Goal: Entertainment & Leisure: Browse casually

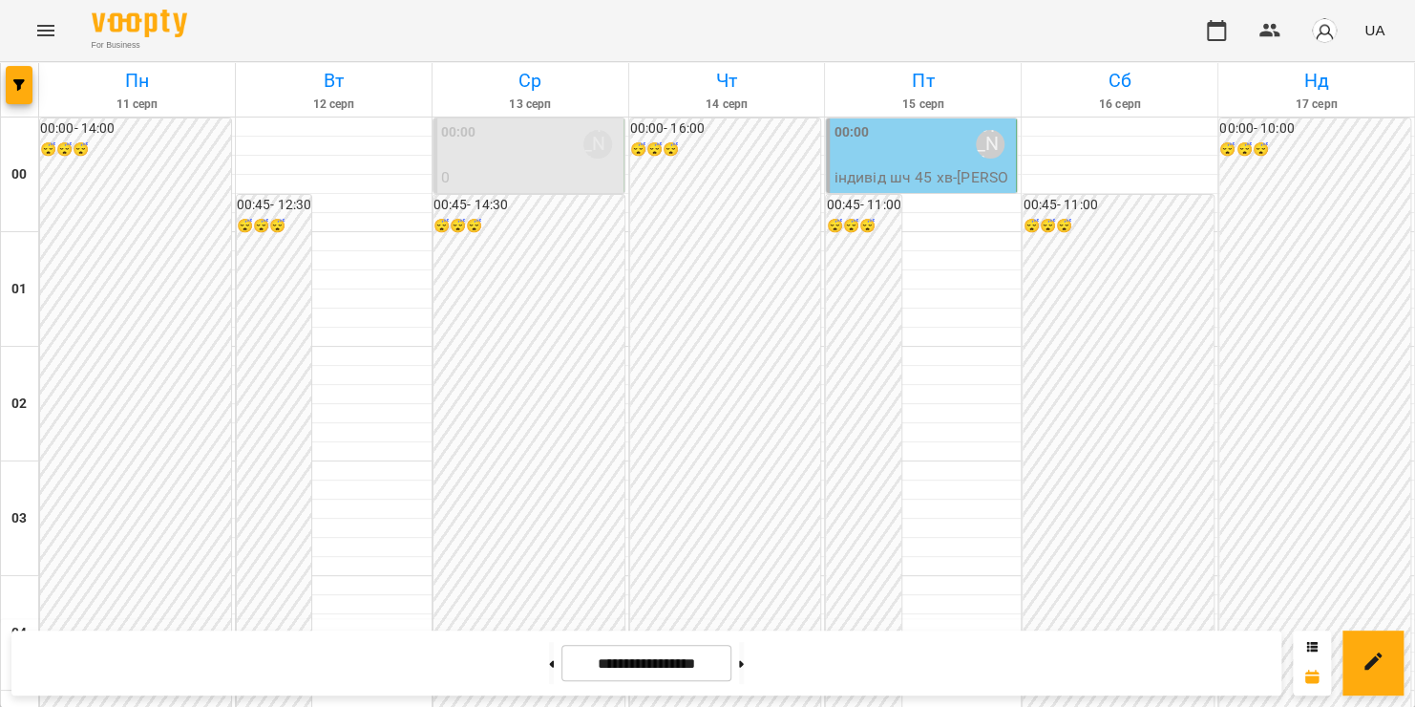
scroll to position [2244, 0]
click at [51, 27] on icon "Menu" at bounding box center [45, 30] width 17 height 11
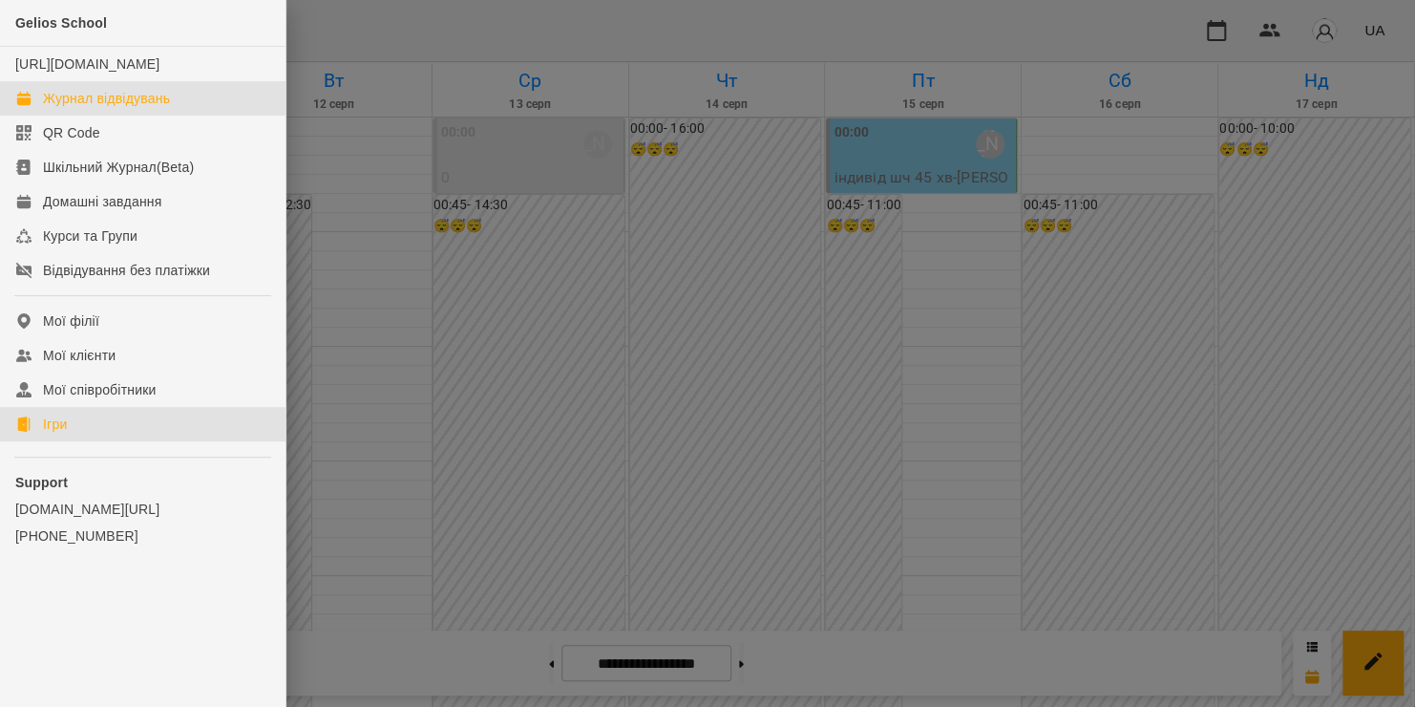
click at [96, 441] on link "Ігри" at bounding box center [142, 424] width 285 height 34
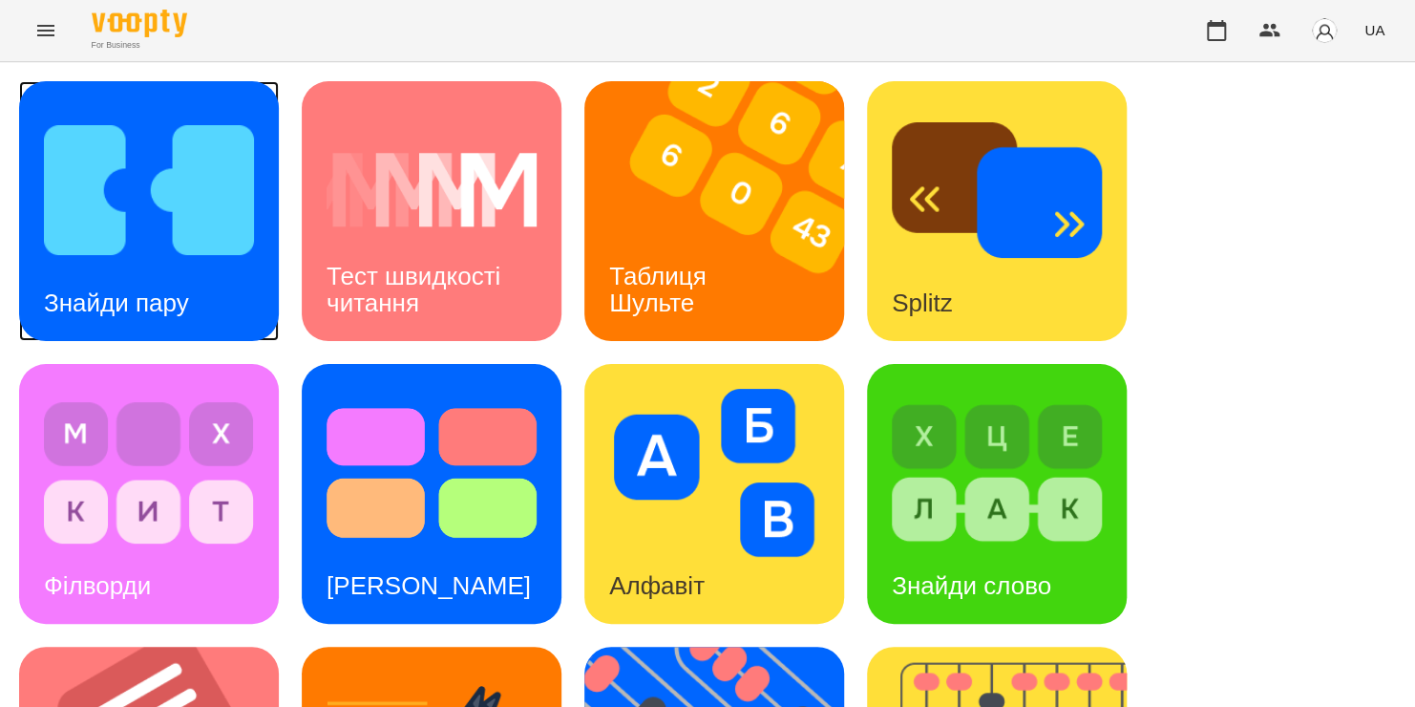
click at [112, 177] on img at bounding box center [149, 190] width 210 height 168
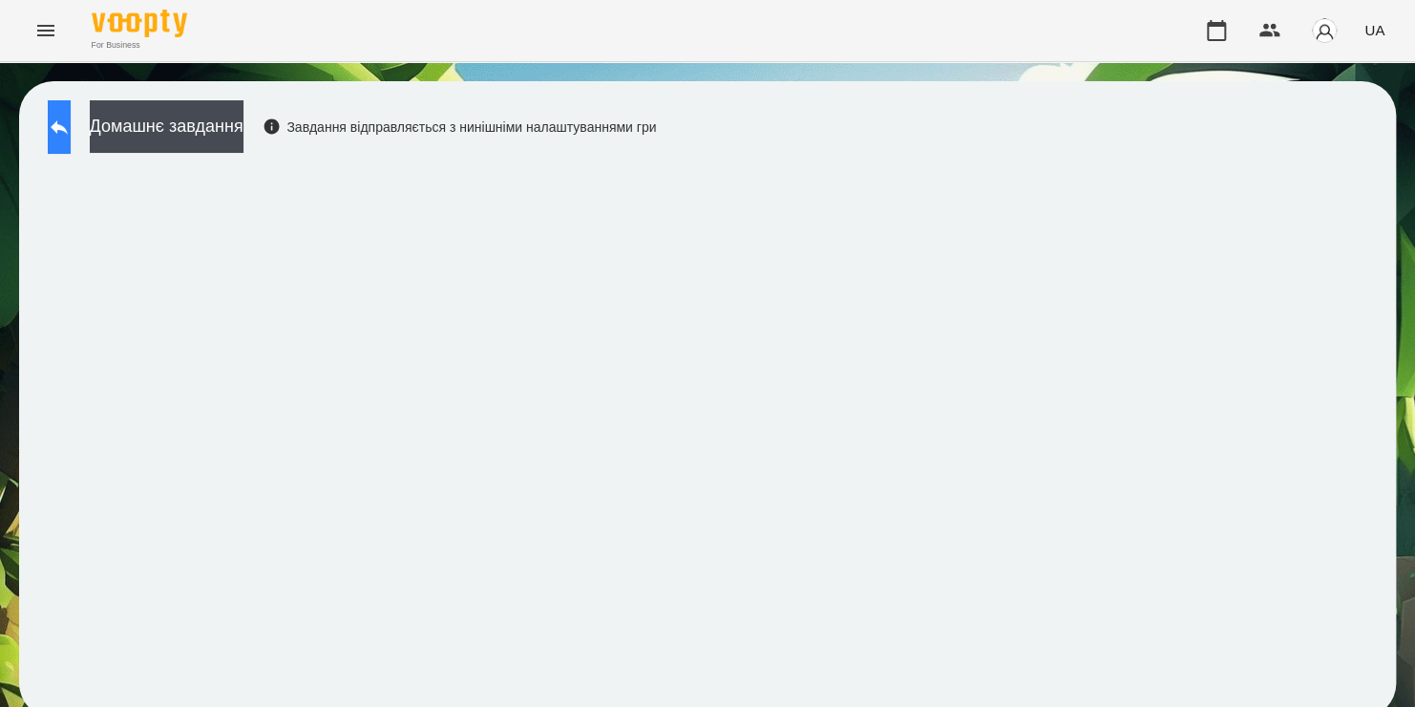
click at [71, 124] on button at bounding box center [59, 126] width 23 height 53
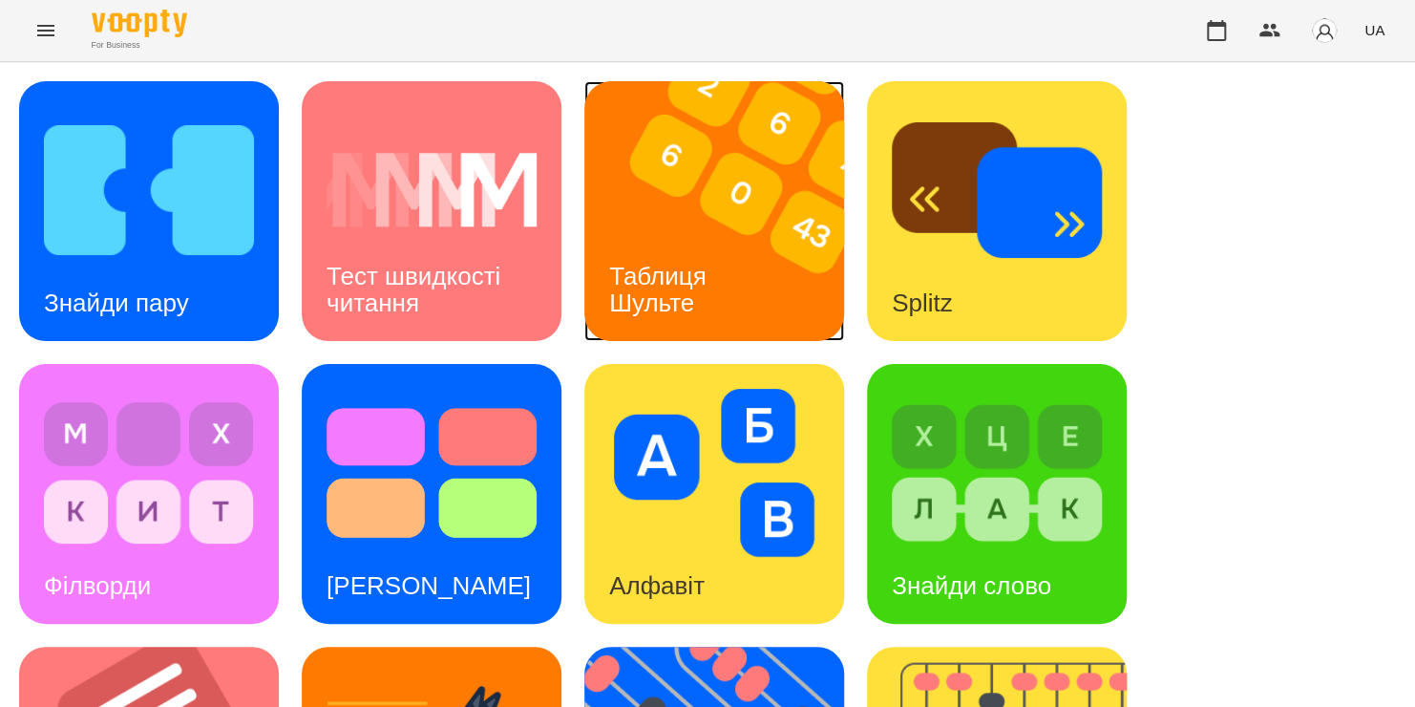
click at [643, 220] on img at bounding box center [726, 211] width 284 height 260
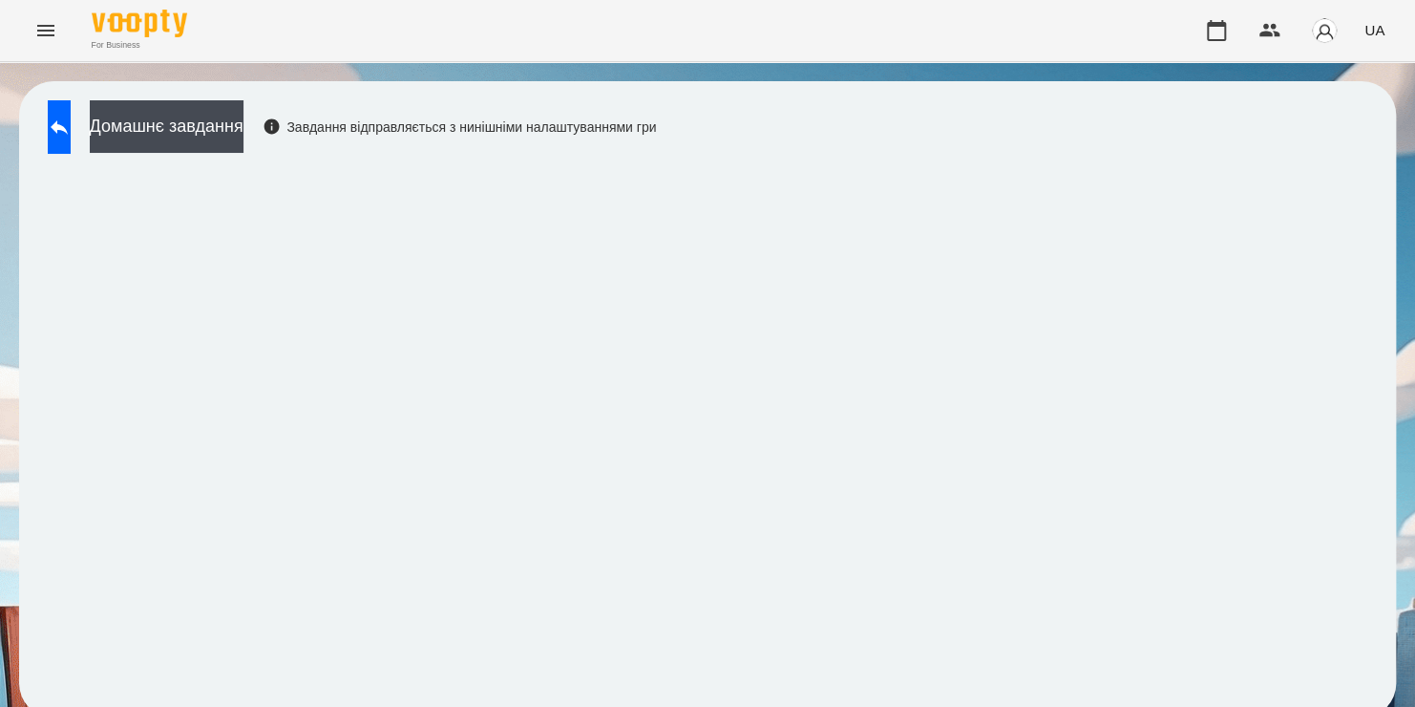
click at [103, 156] on div "Домашнє завдання Завдання відправляється з нинішніми налаштуваннями гри" at bounding box center [347, 131] width 618 height 63
click at [71, 125] on icon at bounding box center [59, 127] width 23 height 23
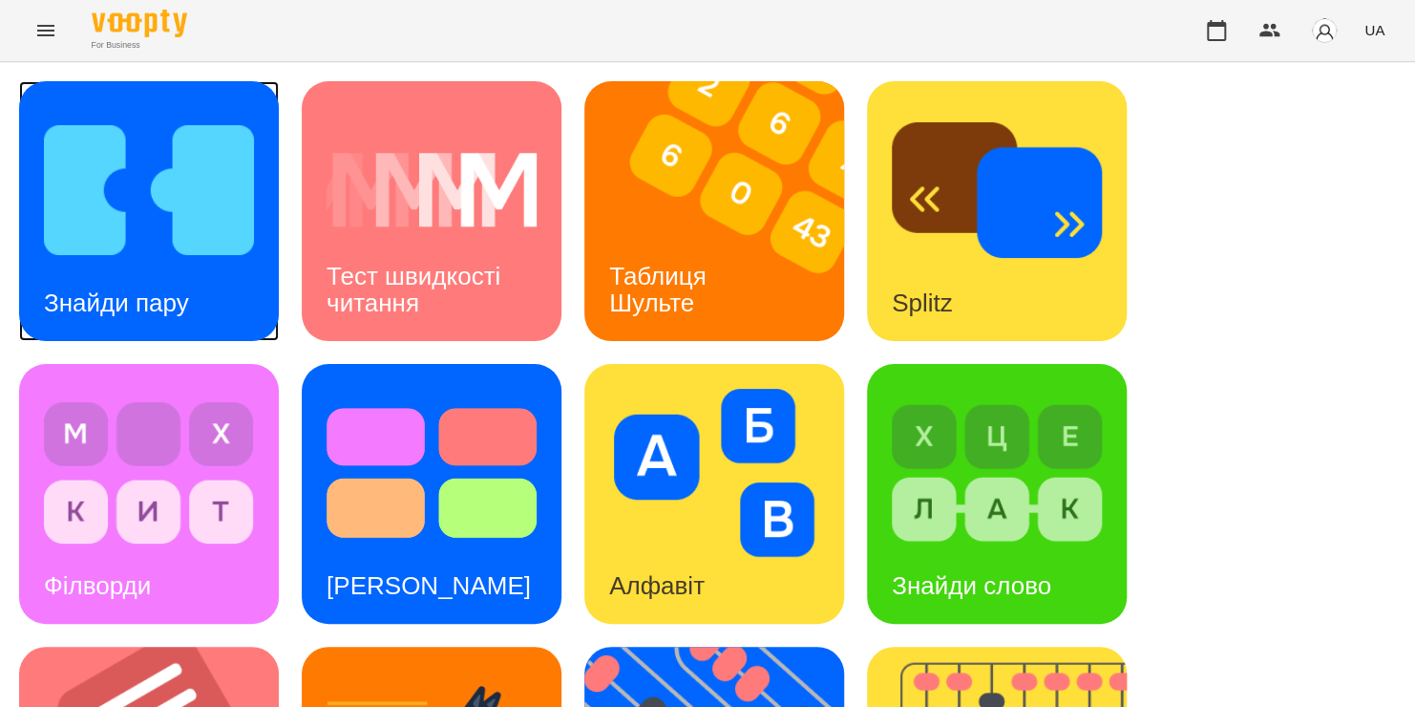
click at [70, 135] on img at bounding box center [149, 190] width 210 height 168
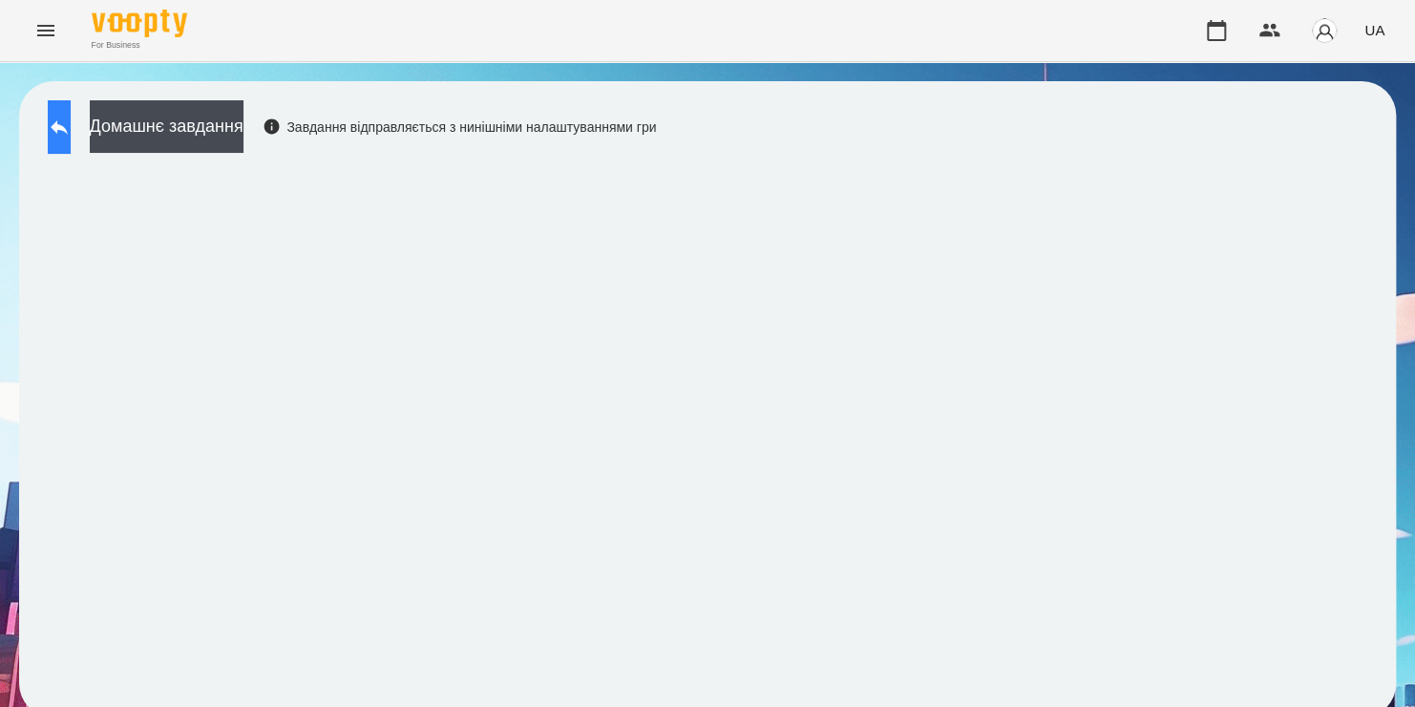
click at [71, 126] on icon at bounding box center [59, 127] width 23 height 23
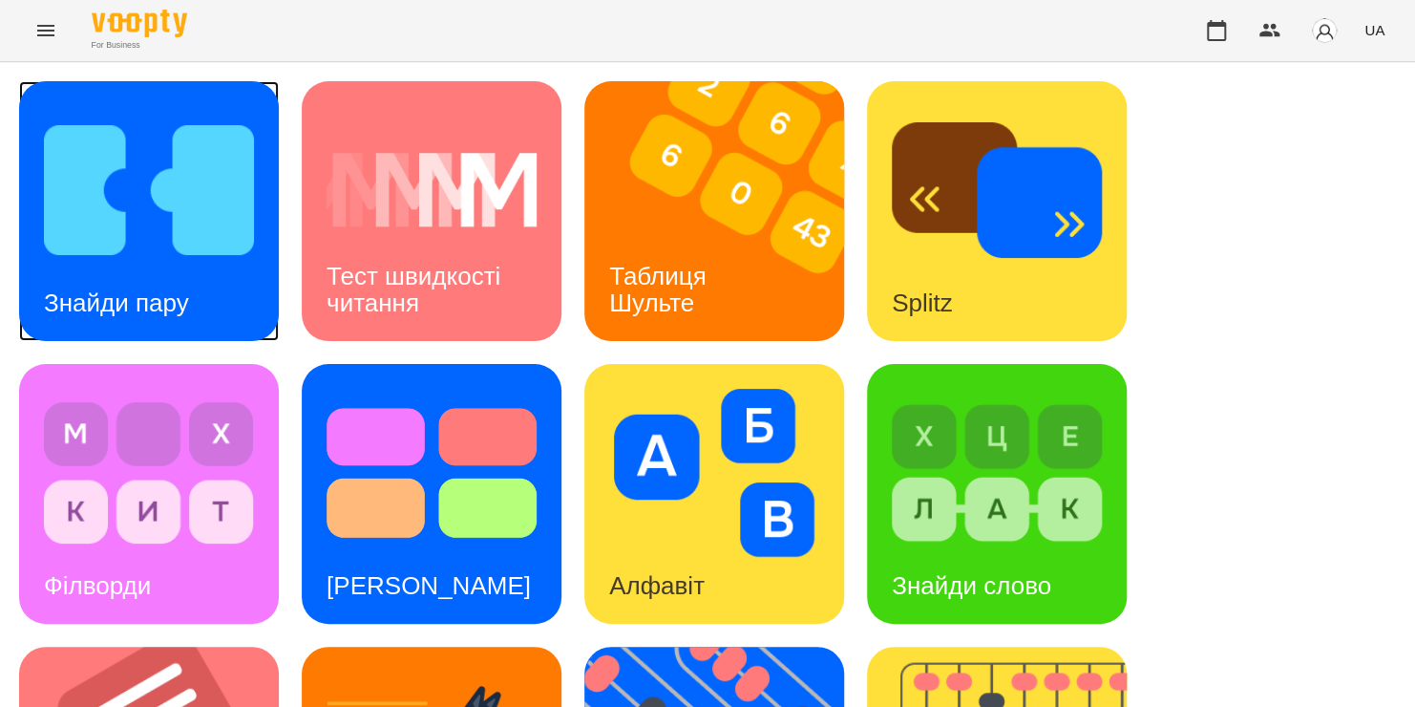
click at [79, 120] on img at bounding box center [149, 190] width 210 height 168
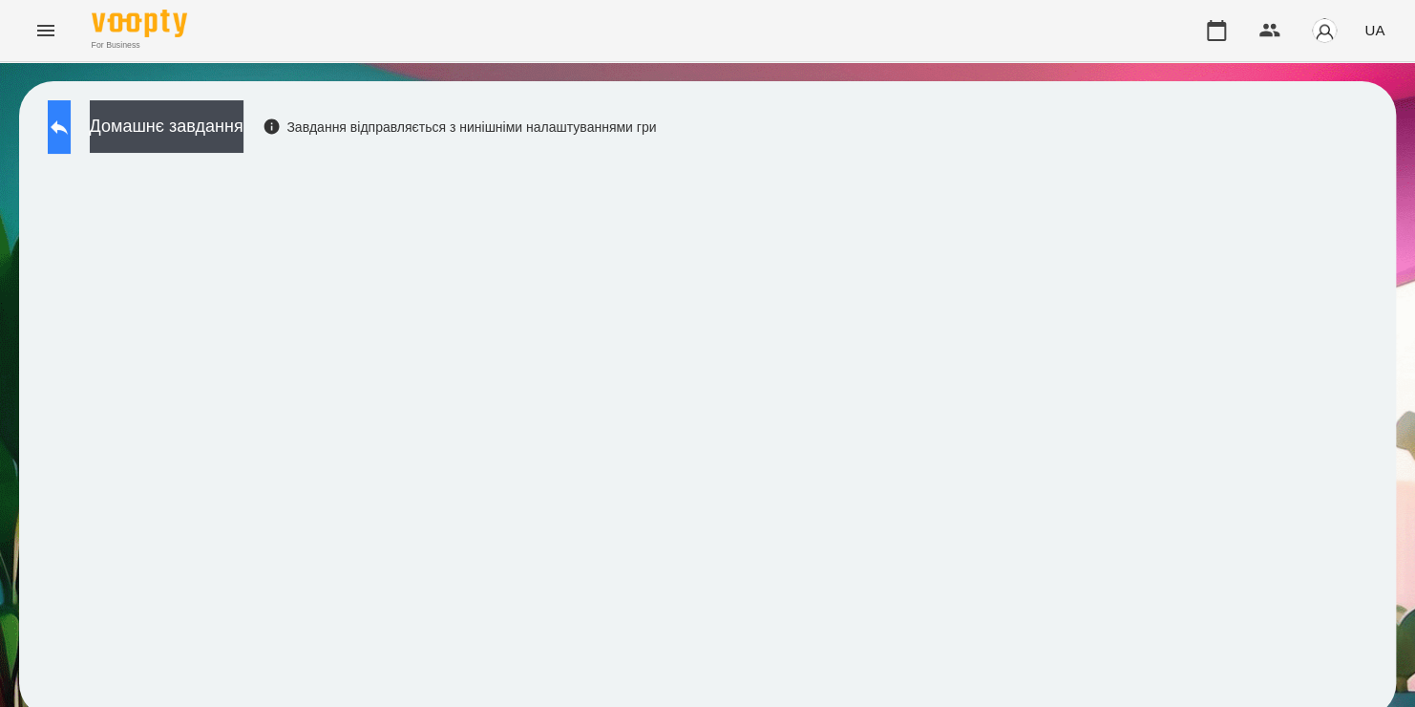
click at [71, 122] on icon at bounding box center [59, 127] width 23 height 23
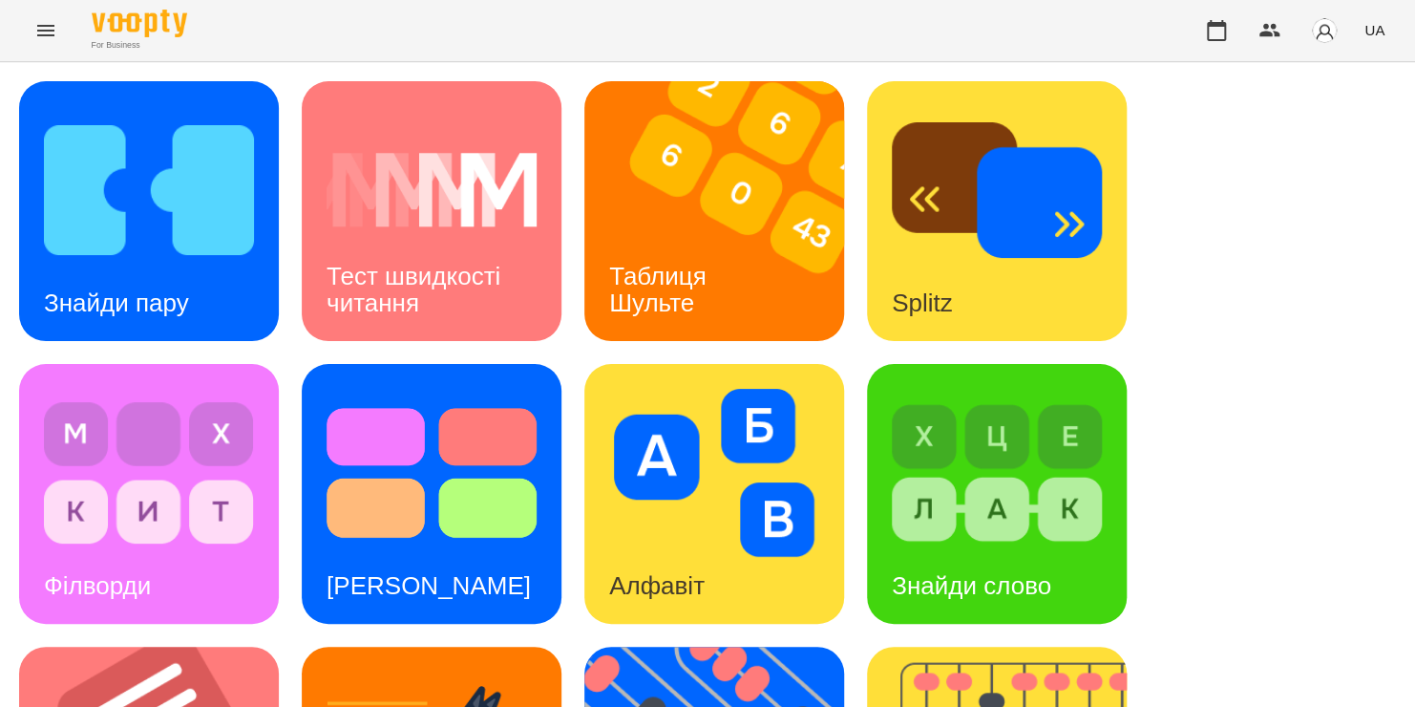
scroll to position [707, 0]
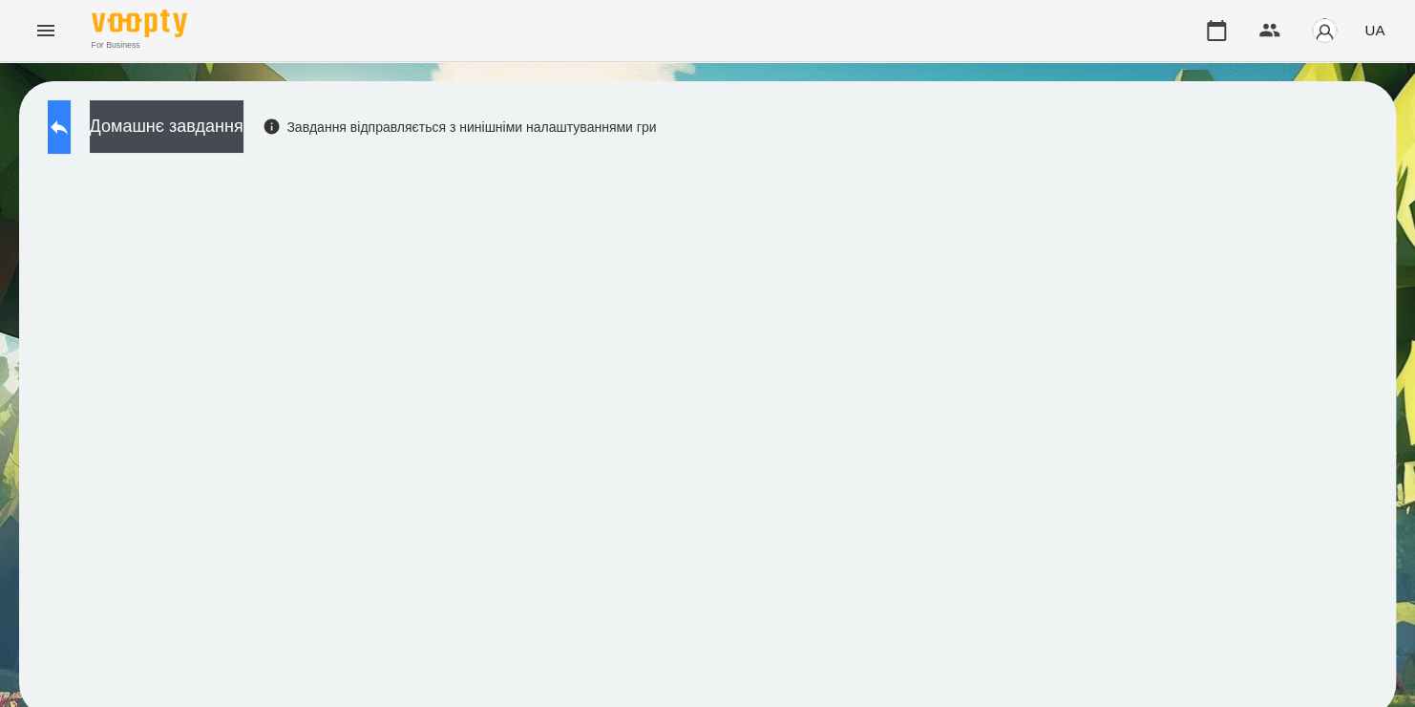
click at [71, 132] on button at bounding box center [59, 126] width 23 height 53
